Goal: Task Accomplishment & Management: Manage account settings

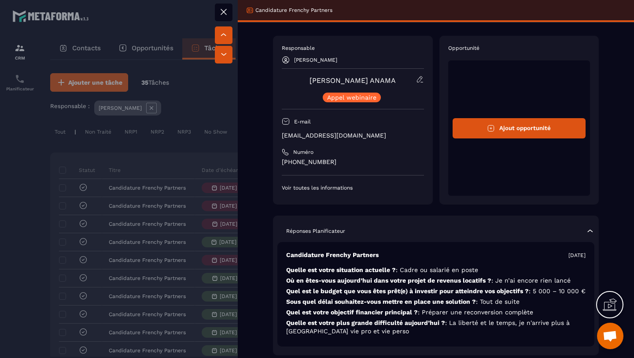
scroll to position [44, 0]
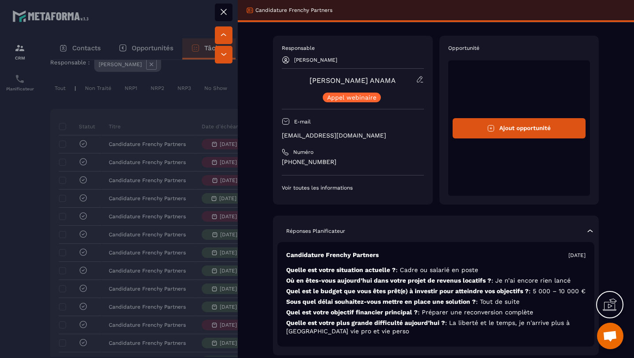
click at [225, 11] on icon at bounding box center [223, 12] width 11 height 11
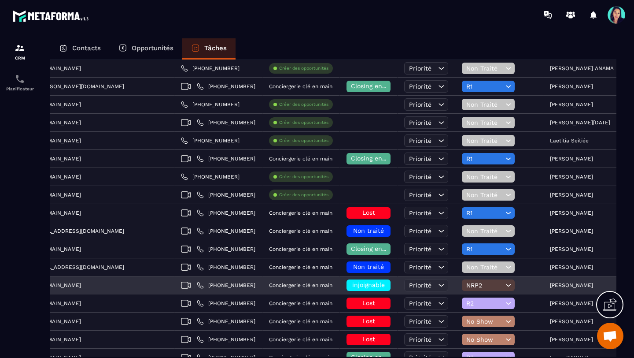
scroll to position [0, 299]
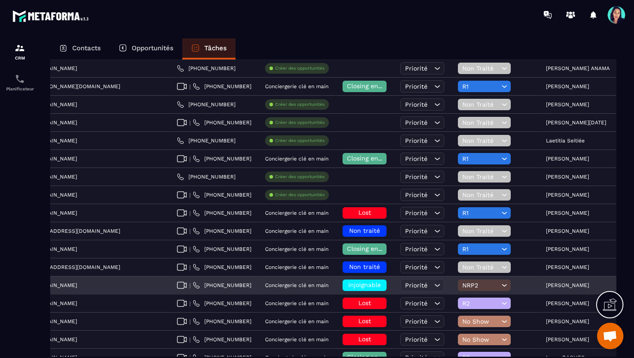
click at [348, 285] on span "injoignable" at bounding box center [364, 284] width 33 height 7
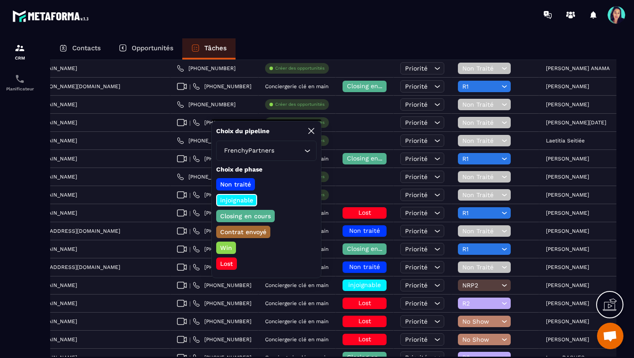
click at [227, 262] on p "Lost" at bounding box center [226, 263] width 15 height 9
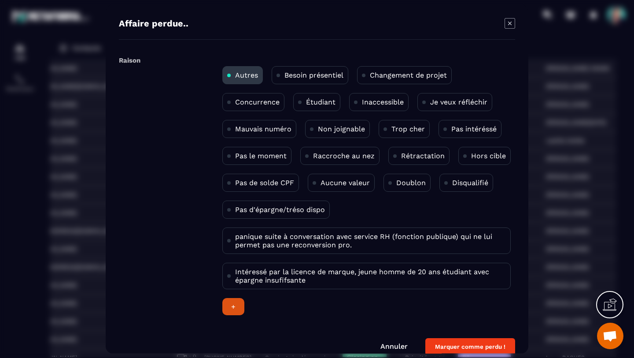
click at [348, 125] on p "Non joignable" at bounding box center [341, 129] width 47 height 8
click at [460, 346] on button "Marquer comme perdu !" at bounding box center [470, 346] width 90 height 17
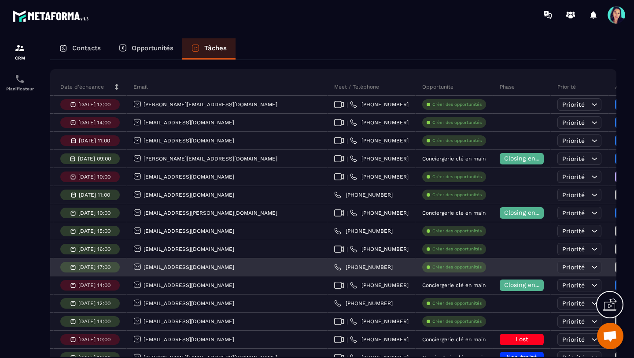
scroll to position [83, 0]
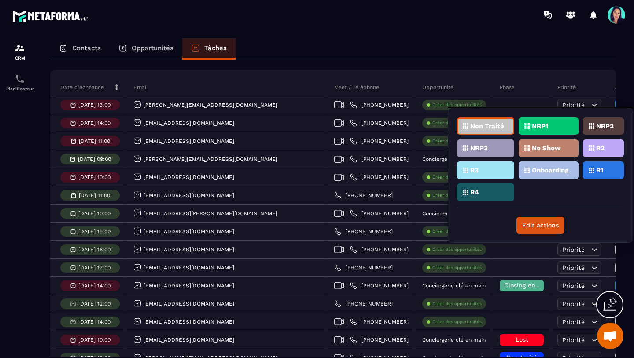
click at [555, 148] on p "No Show" at bounding box center [546, 148] width 29 height 6
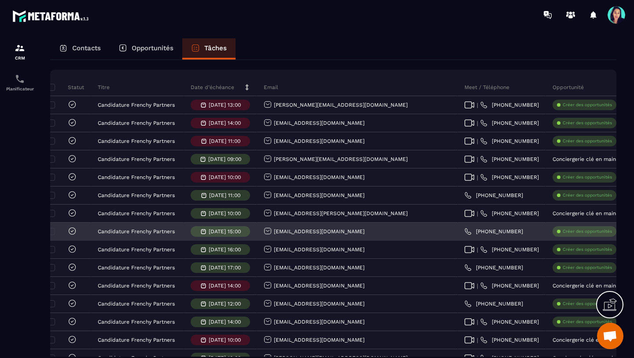
scroll to position [0, 0]
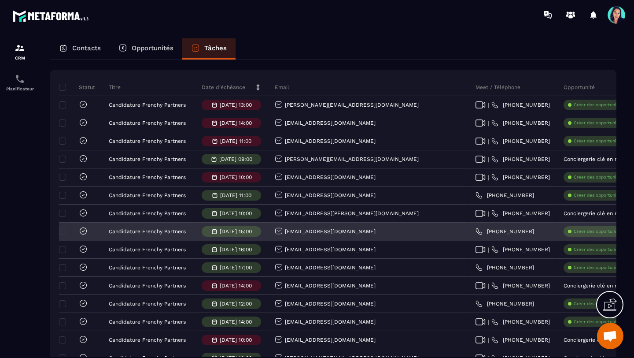
click at [225, 230] on p "[DATE] 15:00" at bounding box center [236, 231] width 32 height 6
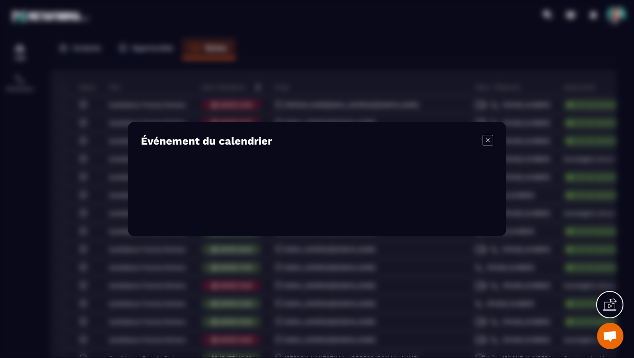
click at [491, 139] on icon "Modal window" at bounding box center [488, 140] width 11 height 11
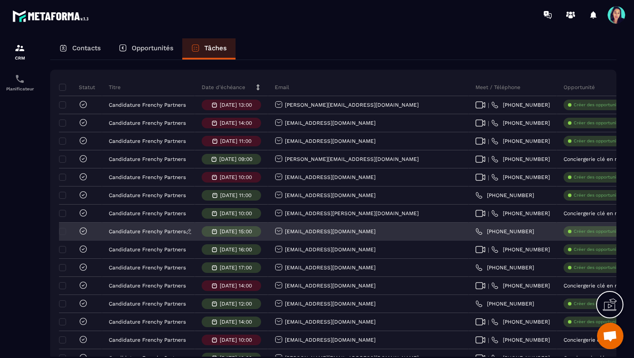
click at [158, 229] on p "Candidature Frenchy Partners" at bounding box center [147, 231] width 77 height 6
